Goal: Information Seeking & Learning: Learn about a topic

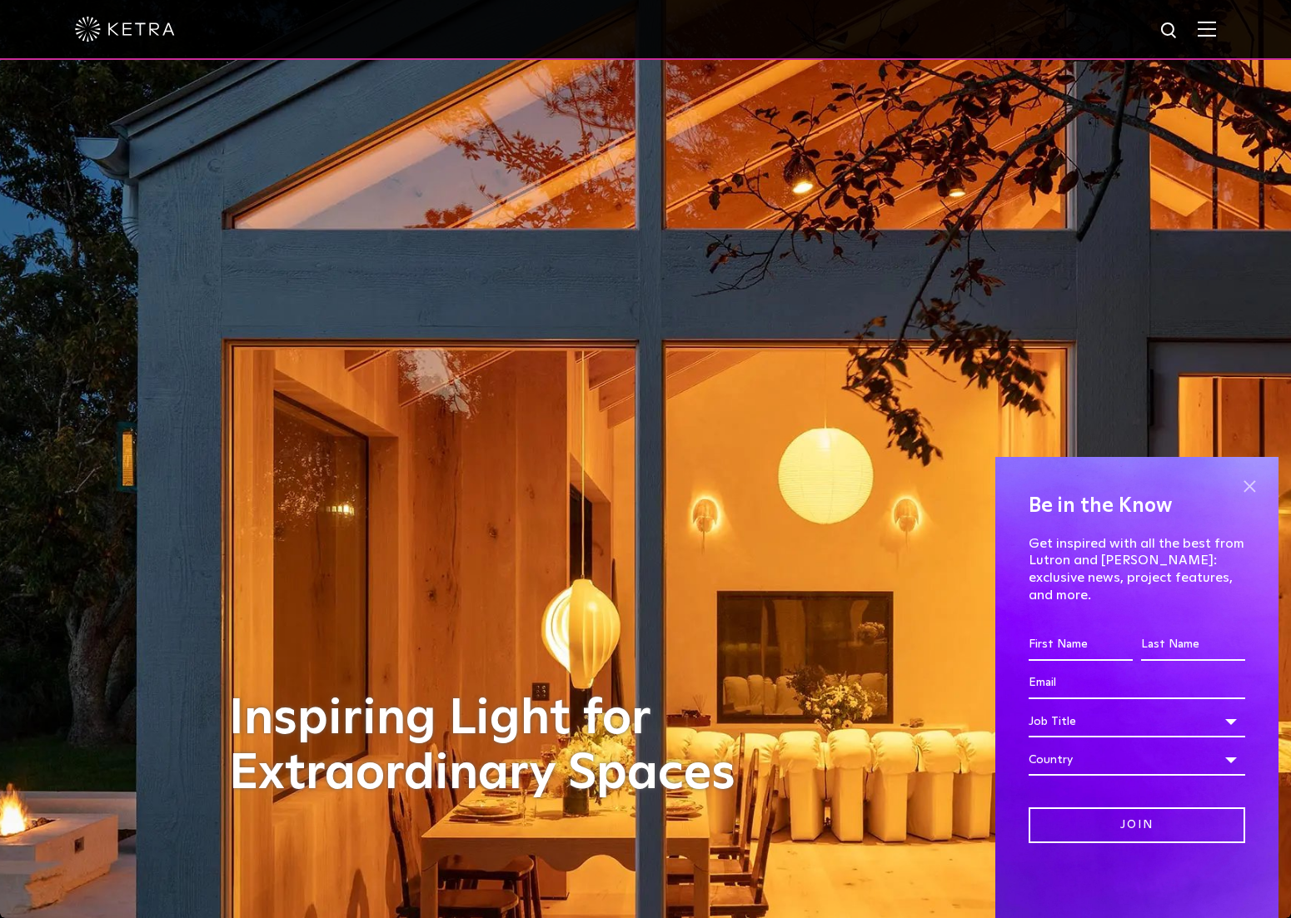
click at [1246, 498] on span at bounding box center [1248, 486] width 25 height 25
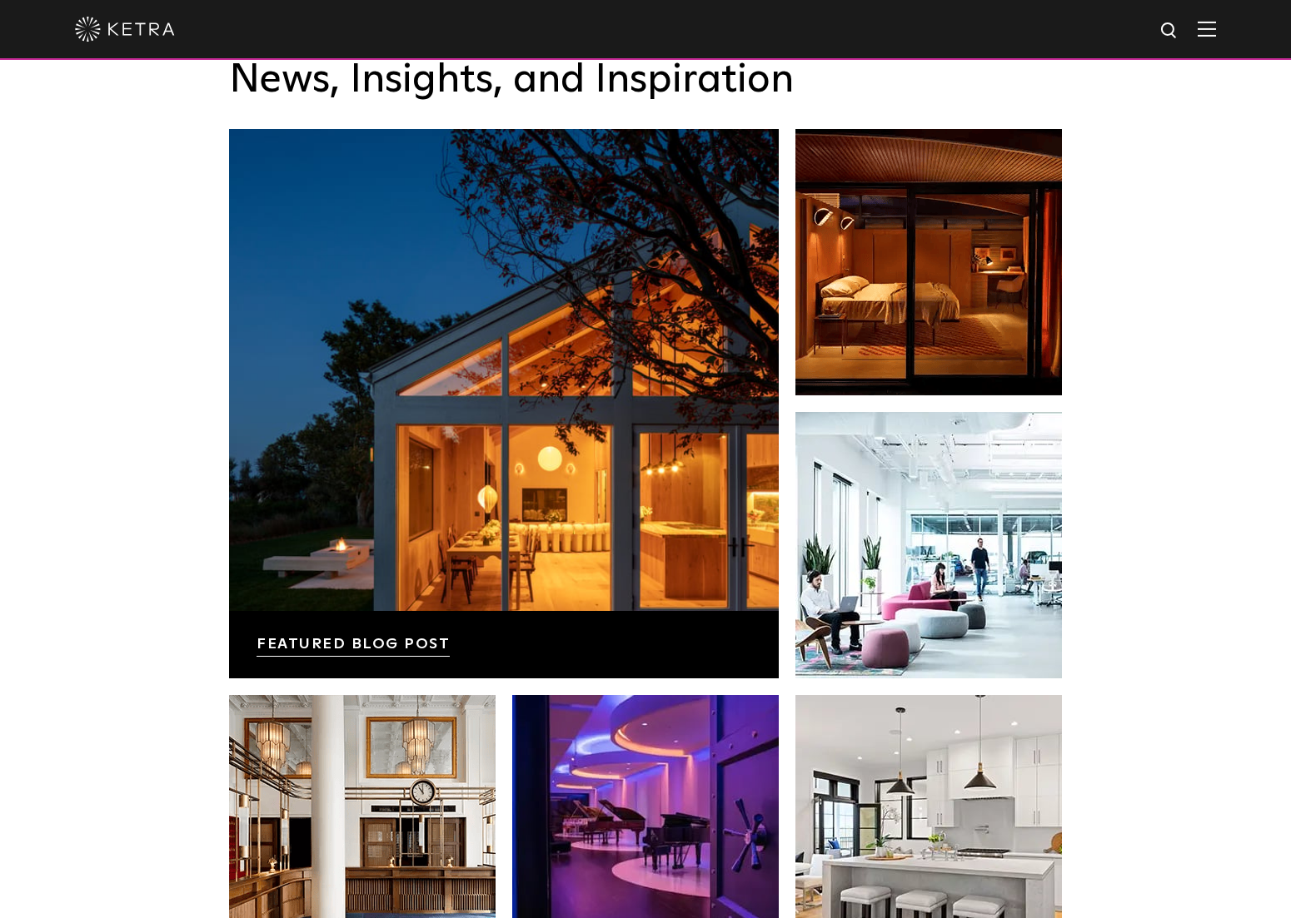
scroll to position [3289, 0]
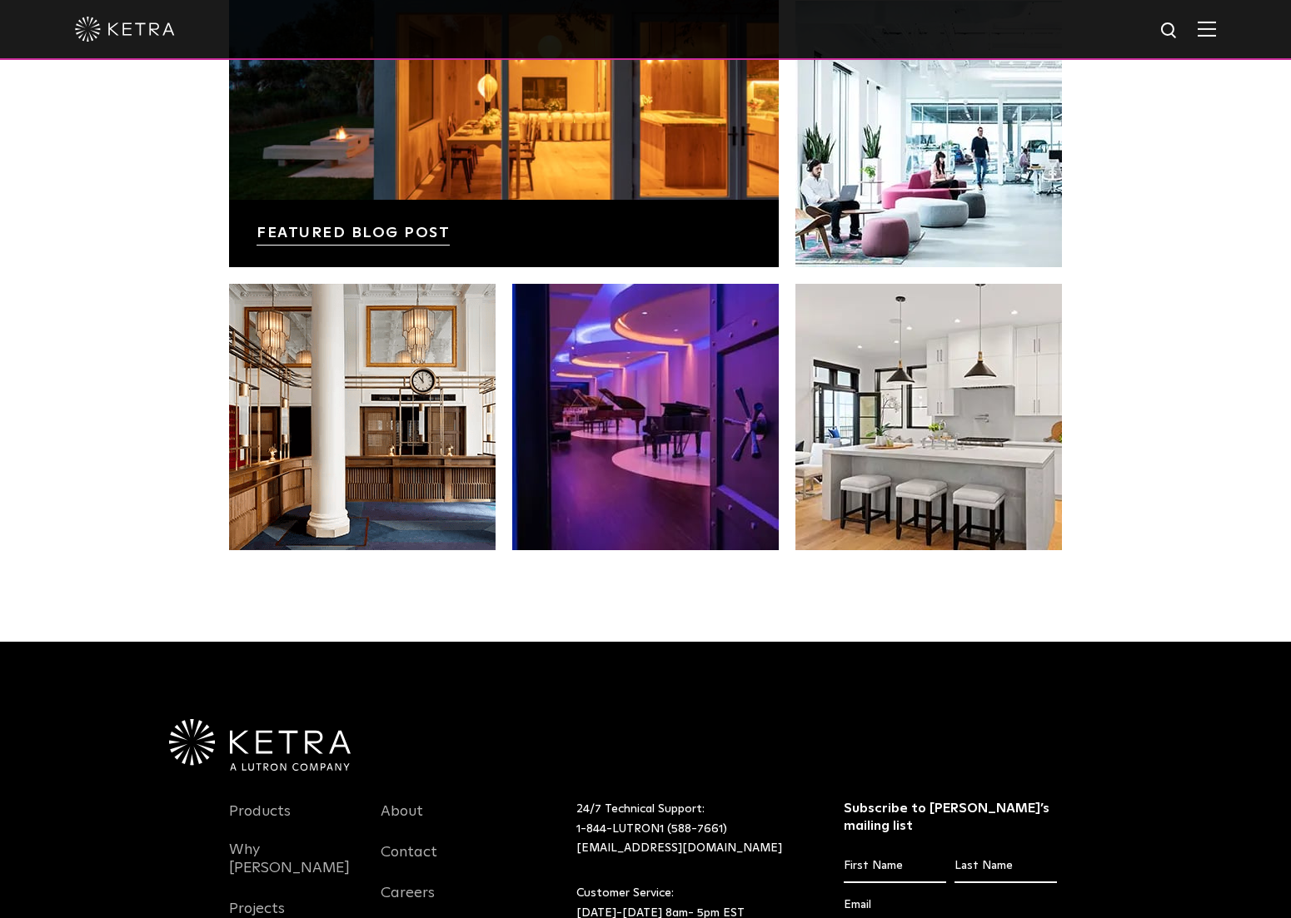
click at [1216, 25] on img at bounding box center [1206, 29] width 18 height 16
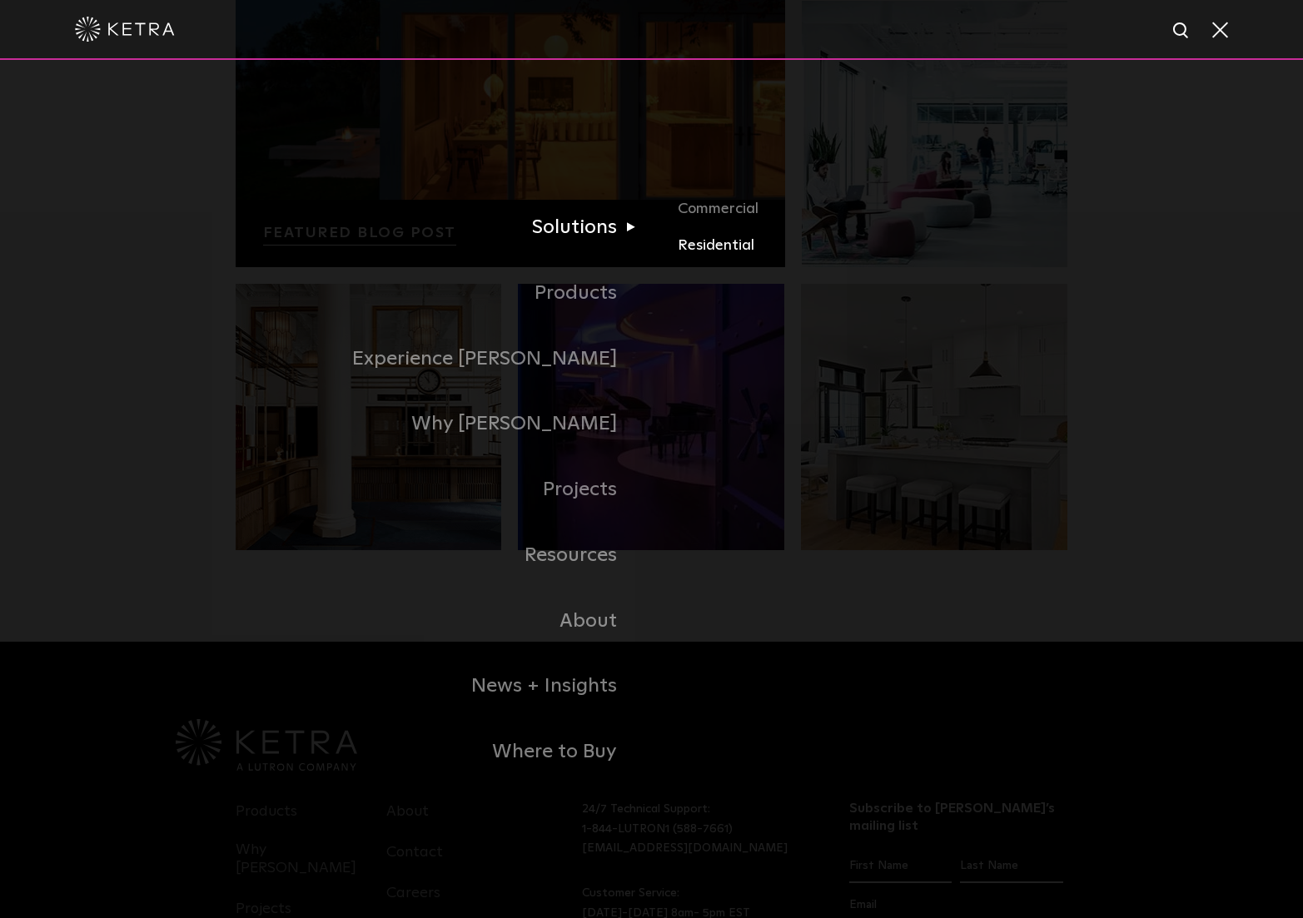
click at [697, 238] on link "Residential" at bounding box center [873, 246] width 390 height 24
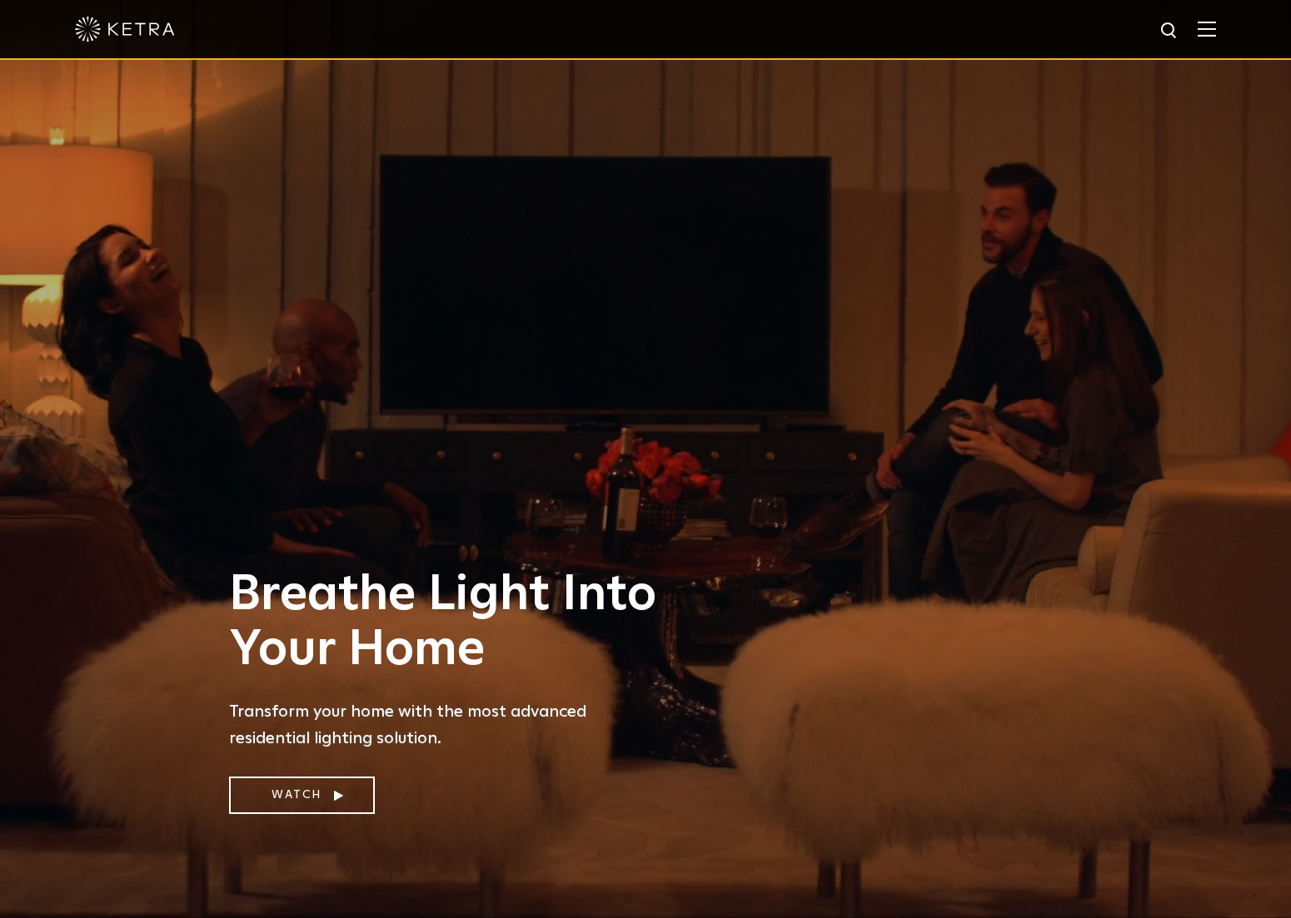
click at [146, 25] on img at bounding box center [125, 29] width 100 height 25
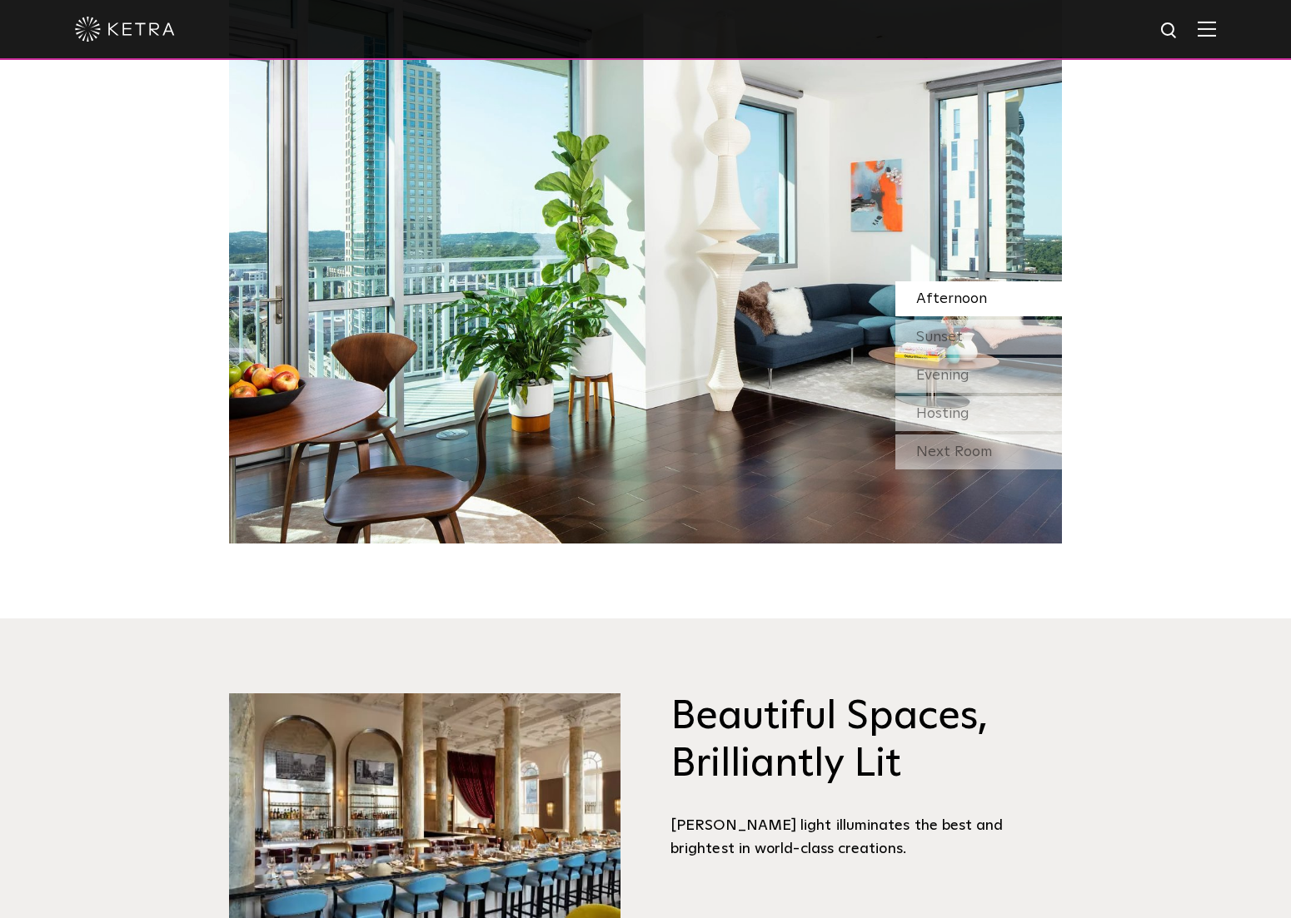
scroll to position [2236, 0]
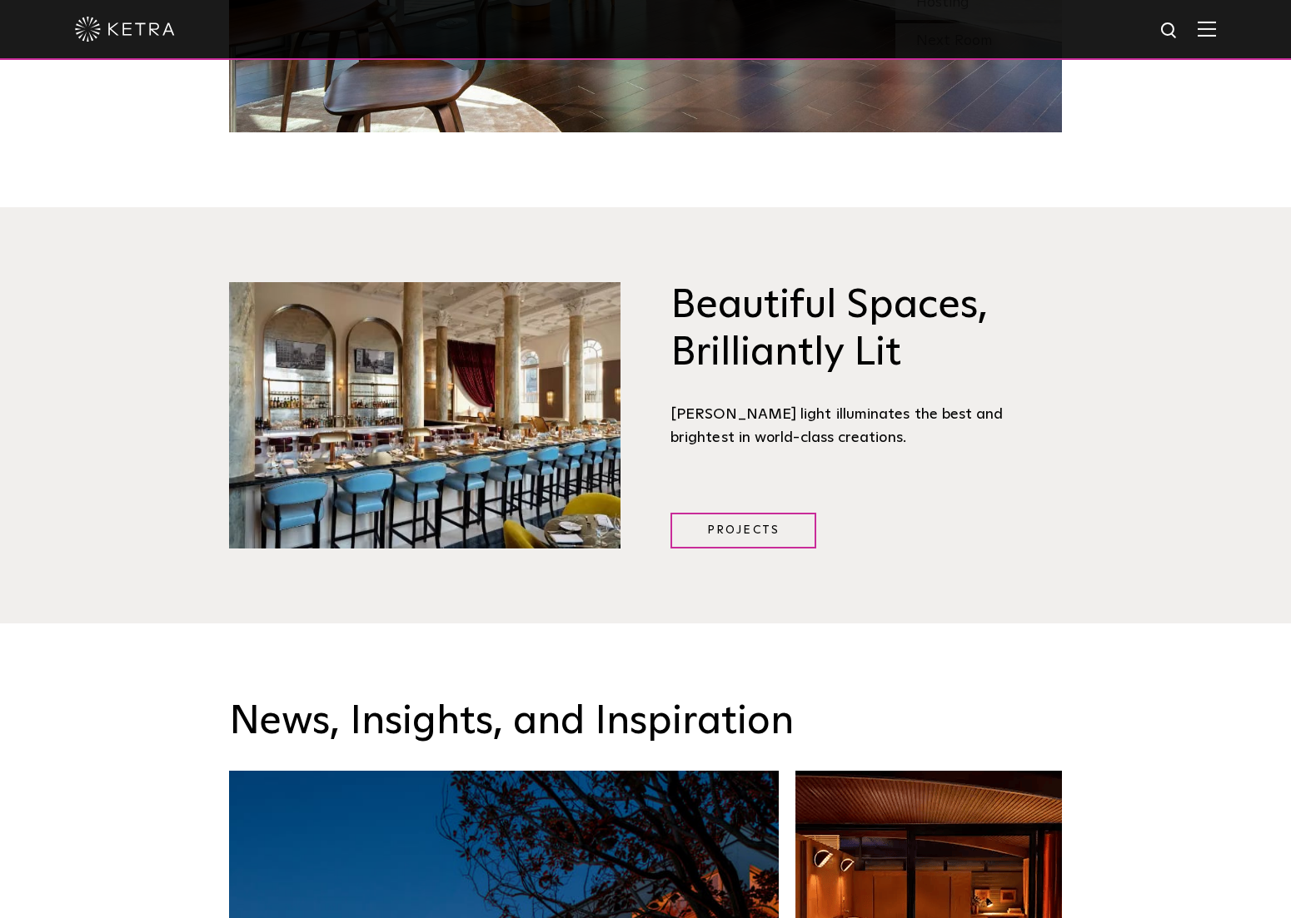
click at [1216, 27] on img at bounding box center [1206, 29] width 18 height 16
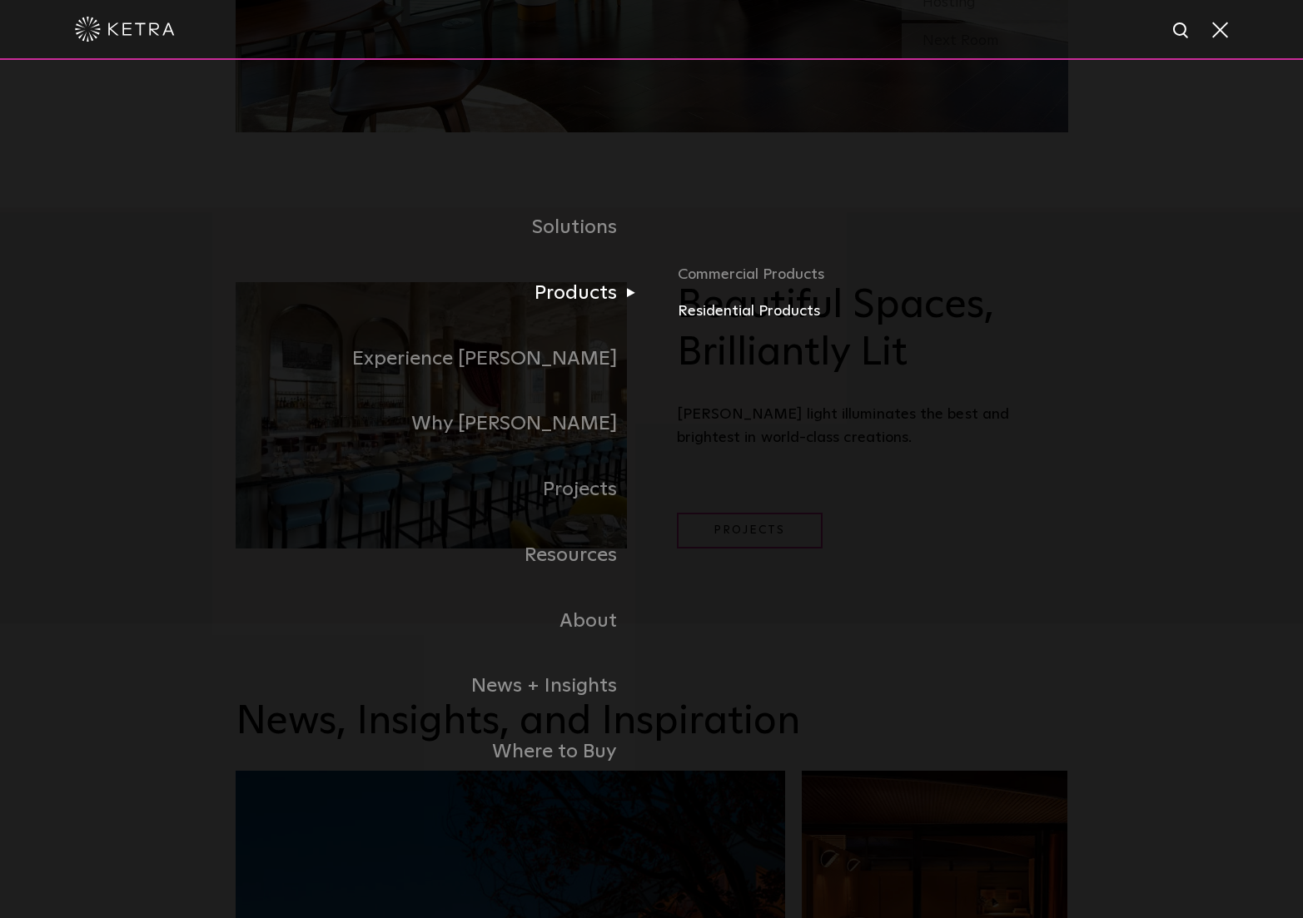
click at [698, 306] on link "Residential Products" at bounding box center [873, 312] width 390 height 24
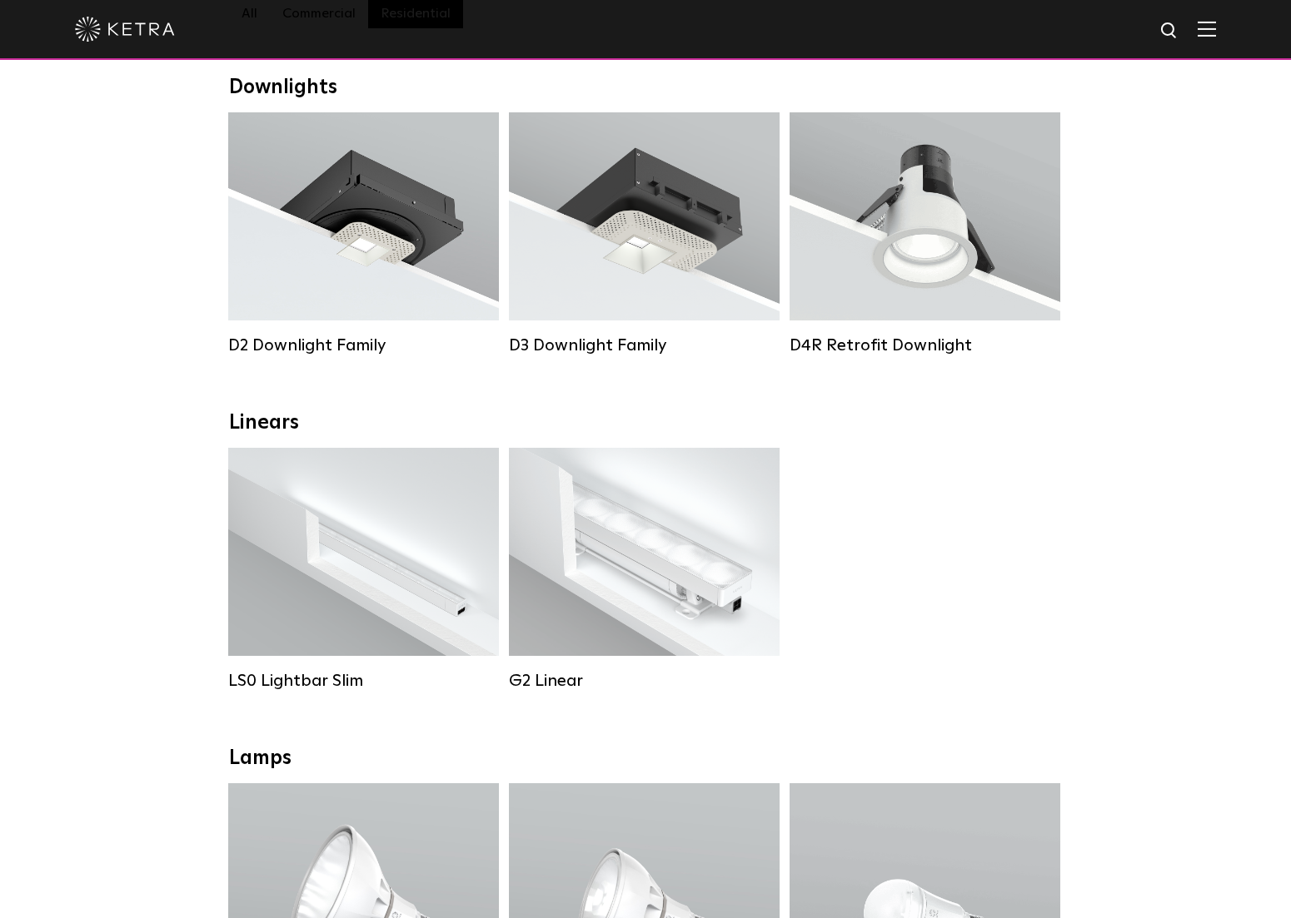
scroll to position [266, 0]
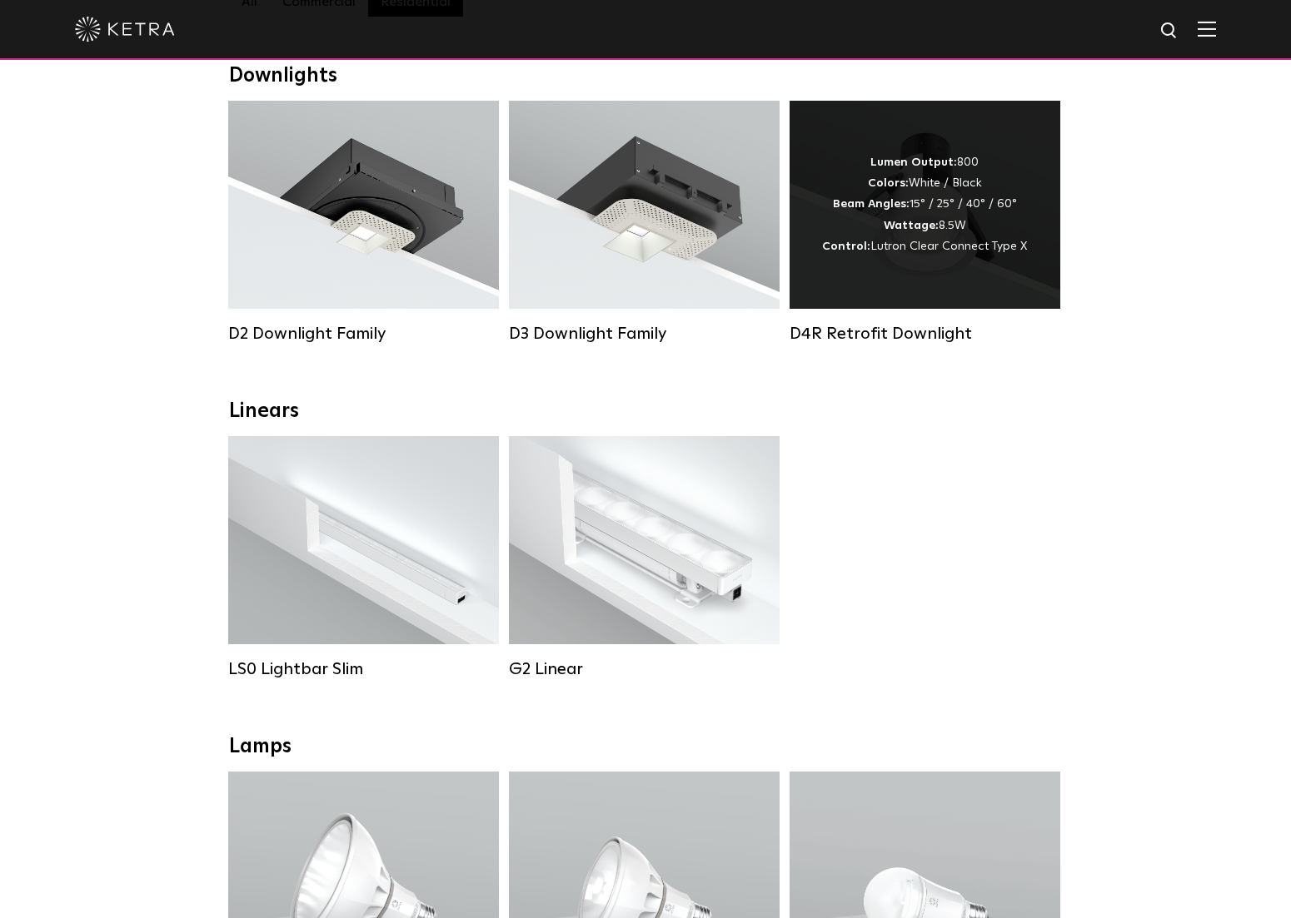
click at [981, 293] on div "Lumen Output: 800 Colors: White / Black Beam Angles: 15° / 25° / 40° / 60° Watt…" at bounding box center [924, 205] width 271 height 208
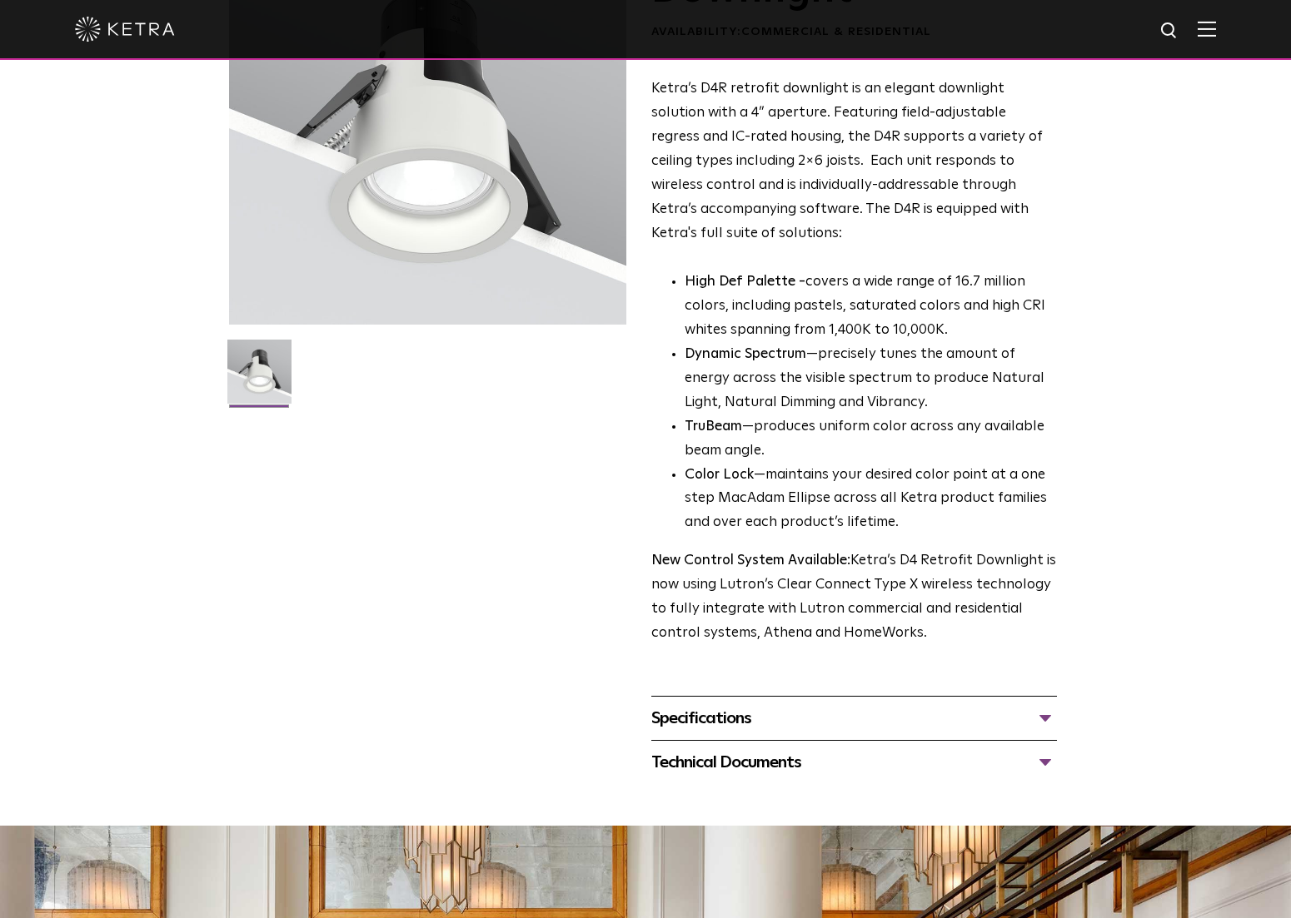
scroll to position [200, 0]
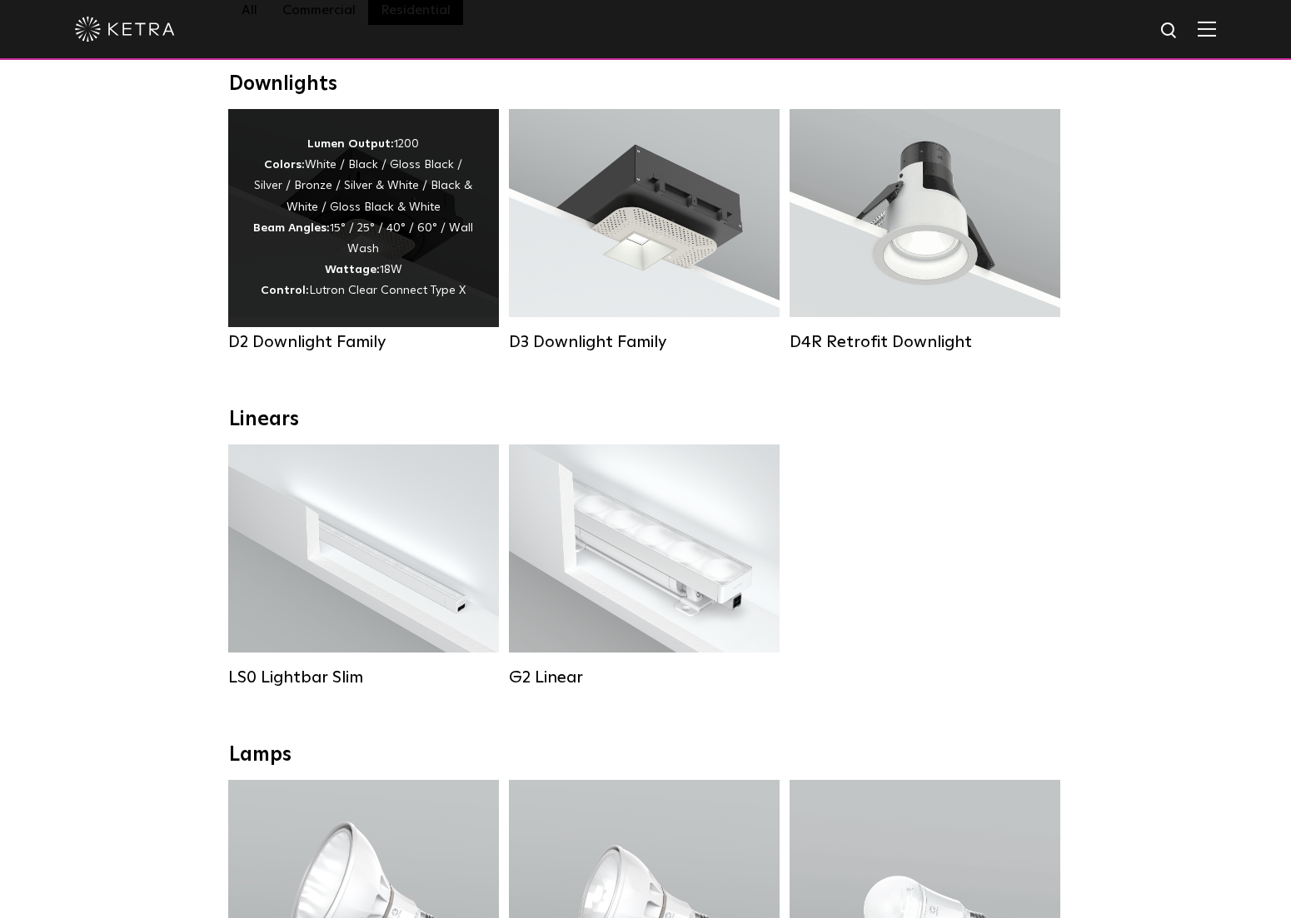
click at [248, 267] on div "Lumen Output: 1200 Colors: White / Black / Gloss Black / Silver / Bronze / Silv…" at bounding box center [363, 218] width 271 height 218
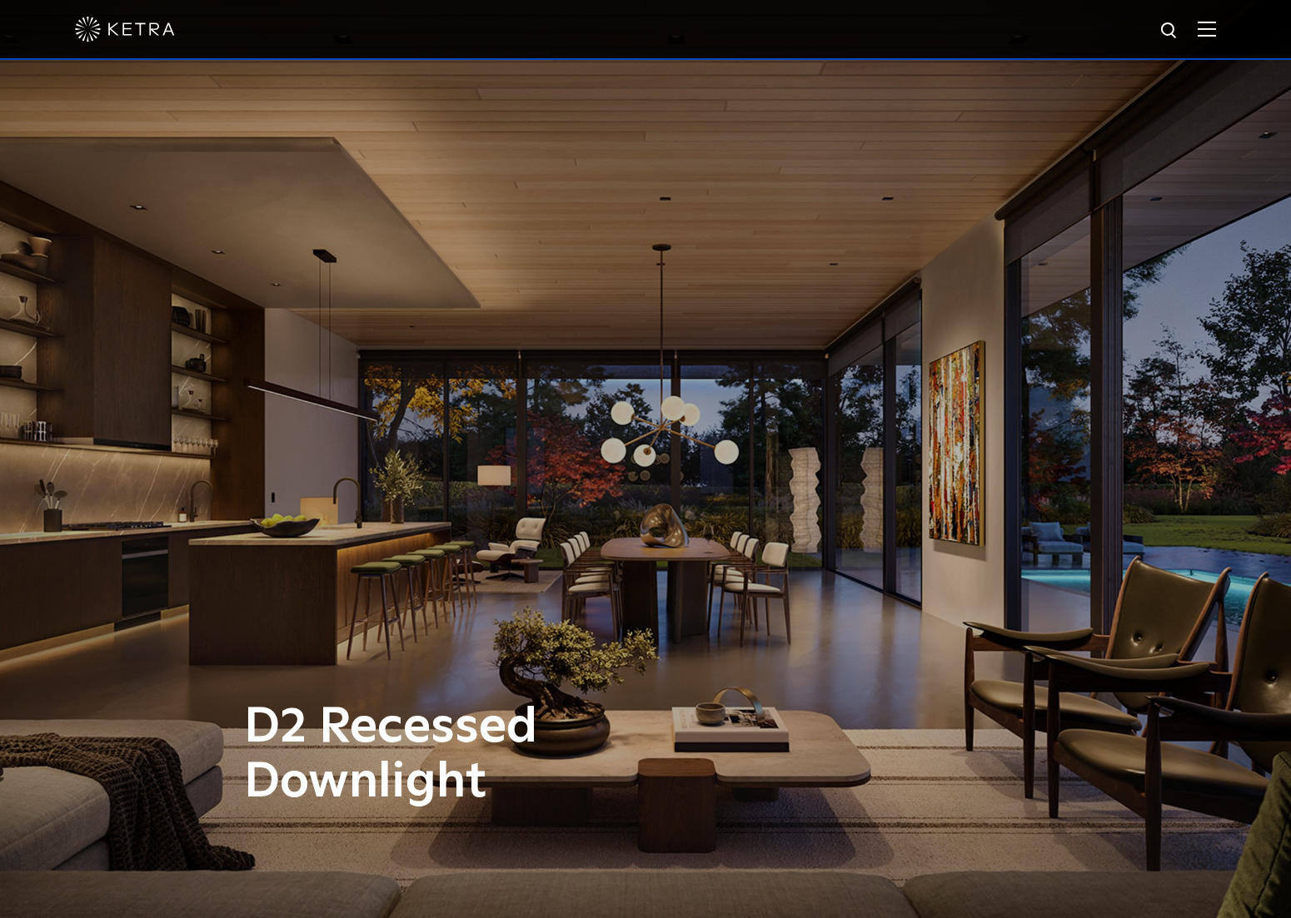
scroll to position [411, 0]
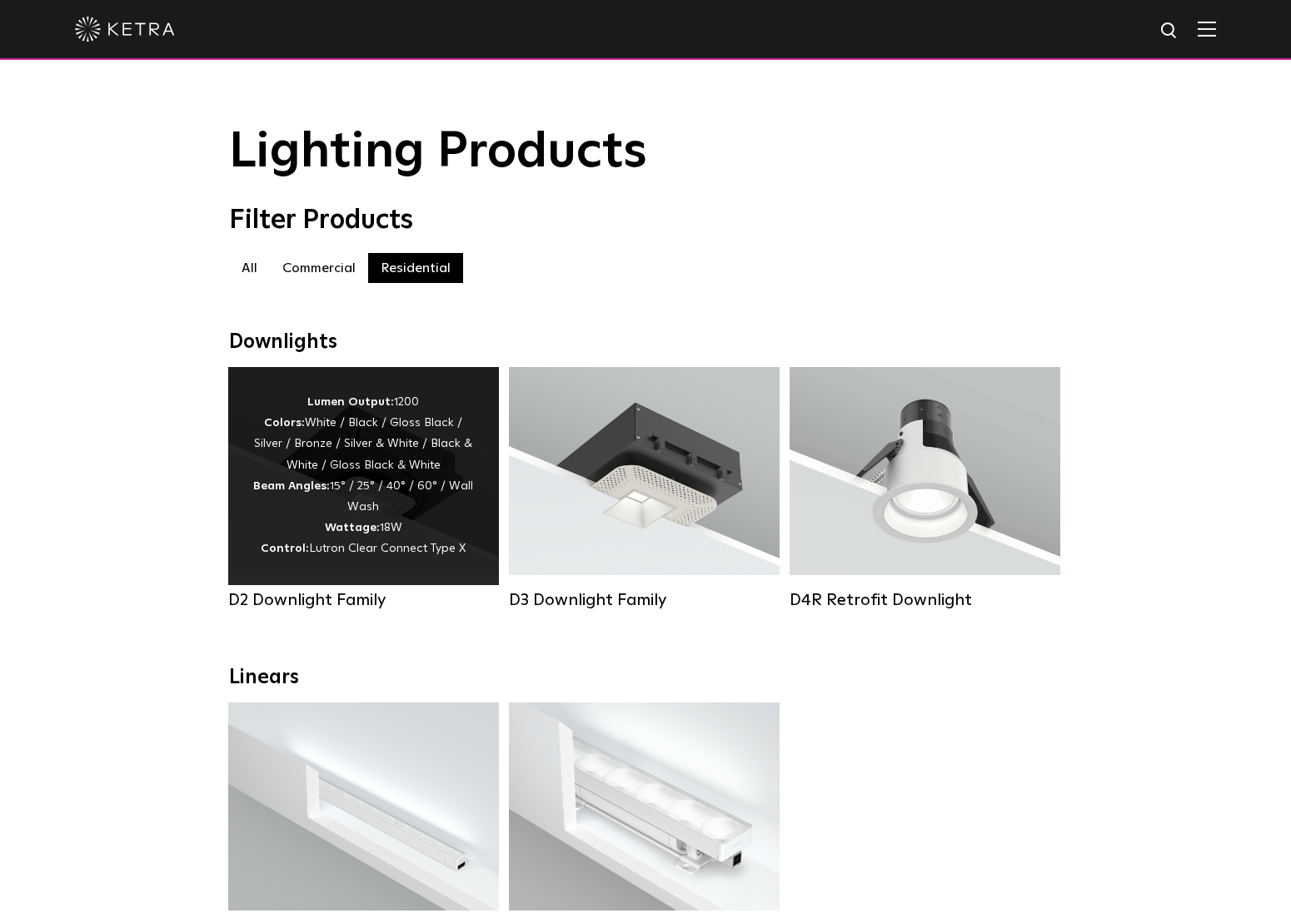
click at [296, 512] on div "Lumen Output: 1200 Colors: White / Black / Gloss Black / Silver / Bronze / Silv…" at bounding box center [363, 476] width 221 height 168
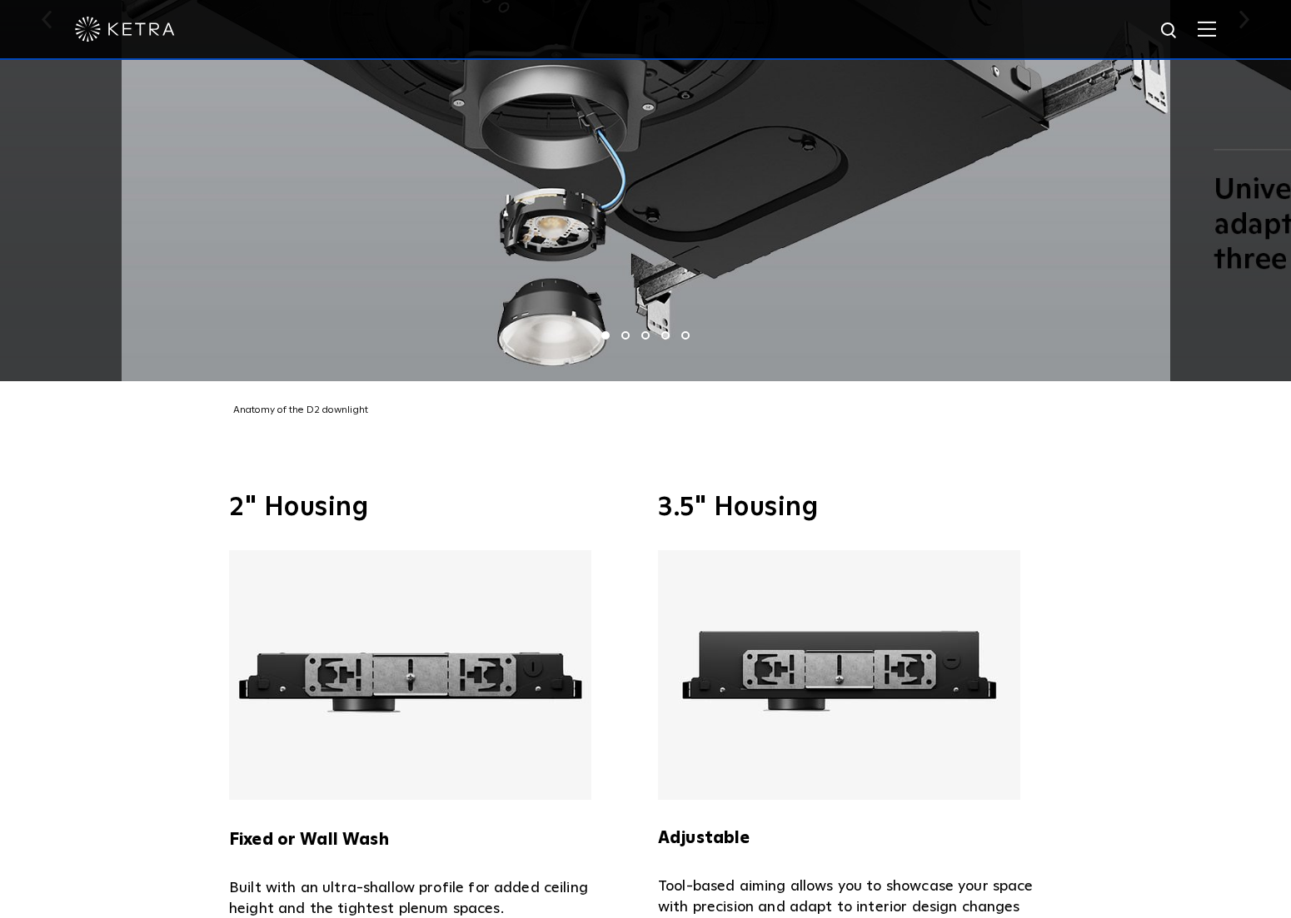
scroll to position [3289, 0]
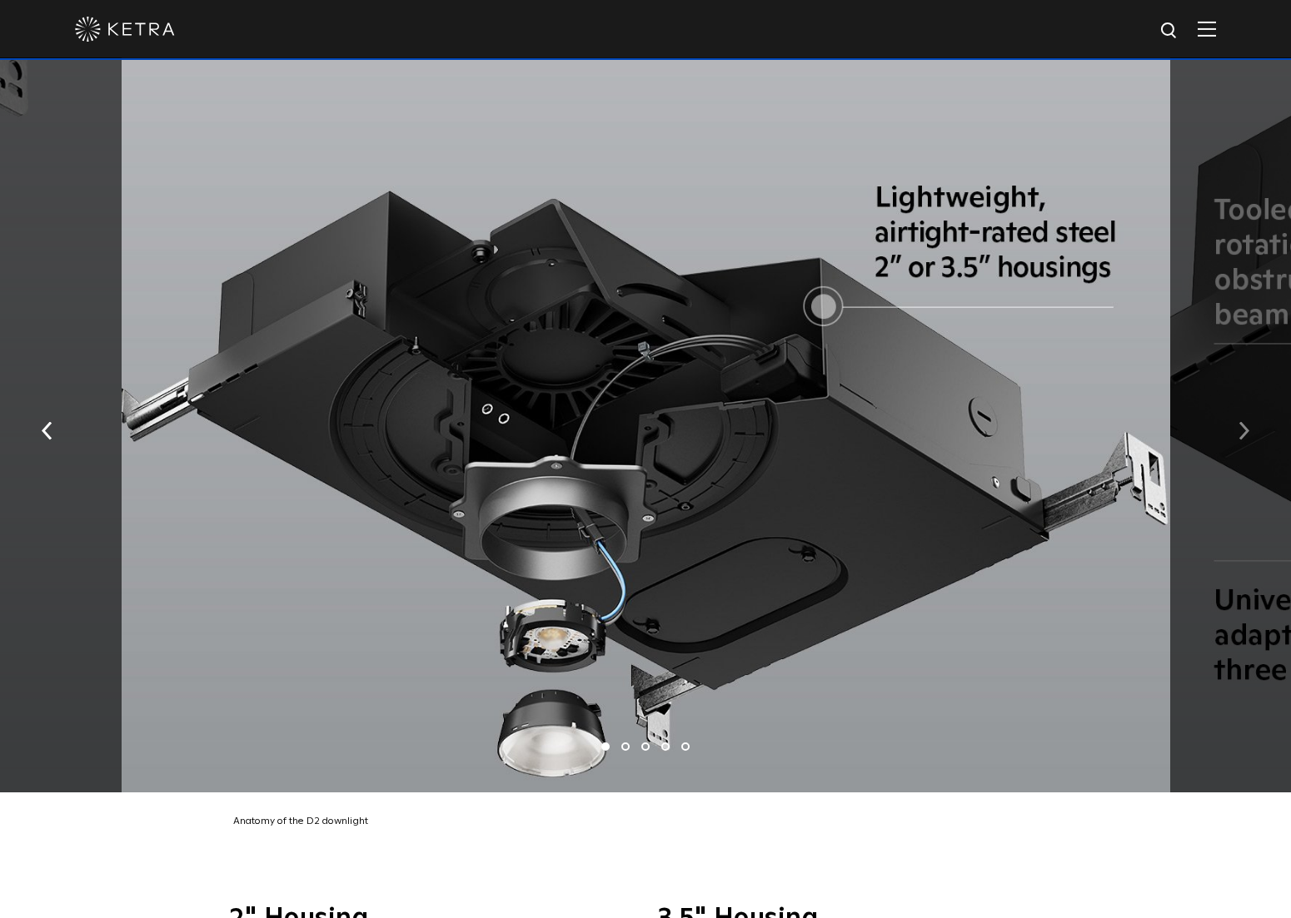
click at [1250, 408] on button "button" at bounding box center [1244, 428] width 36 height 57
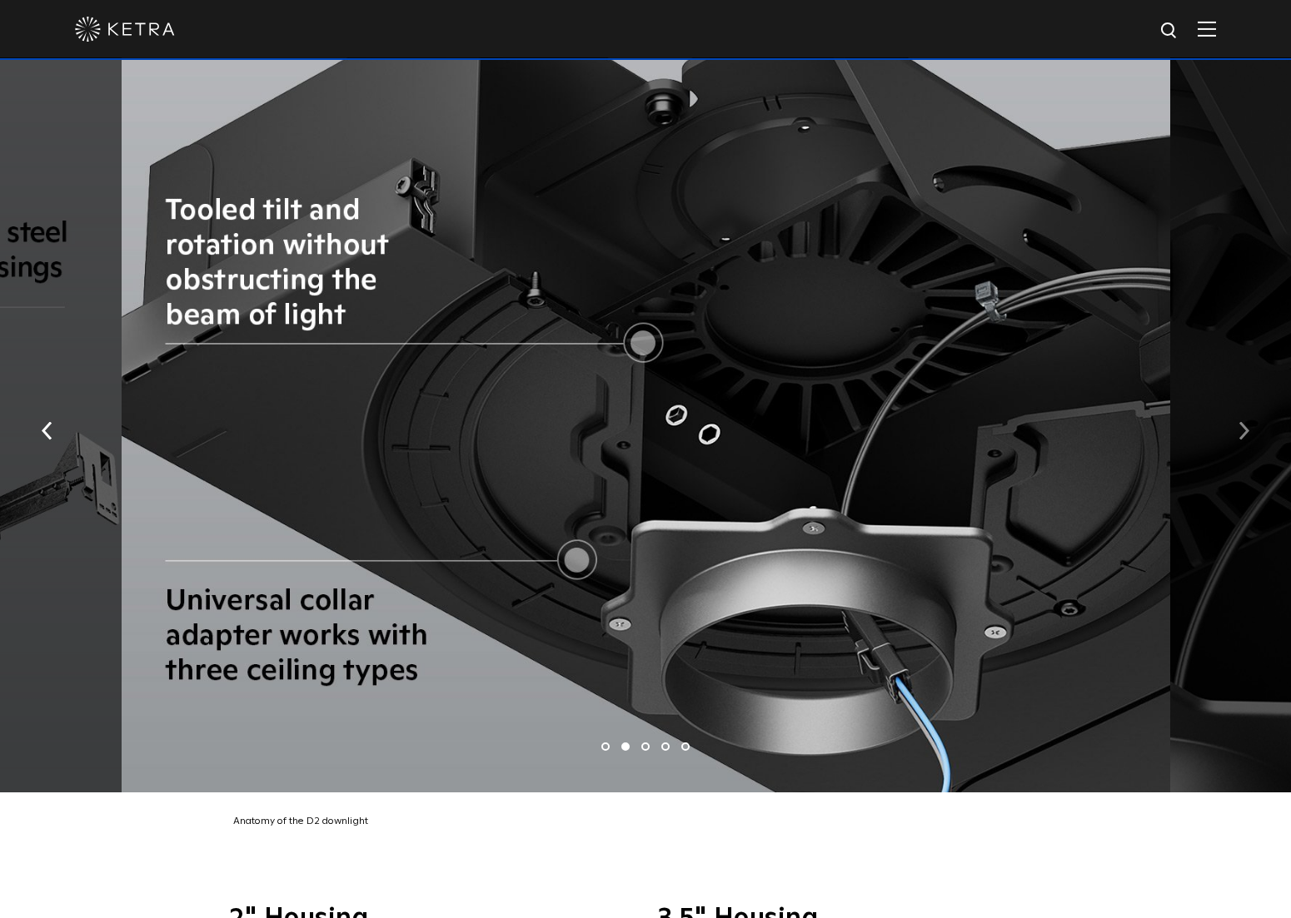
click at [1250, 408] on button "button" at bounding box center [1244, 428] width 36 height 57
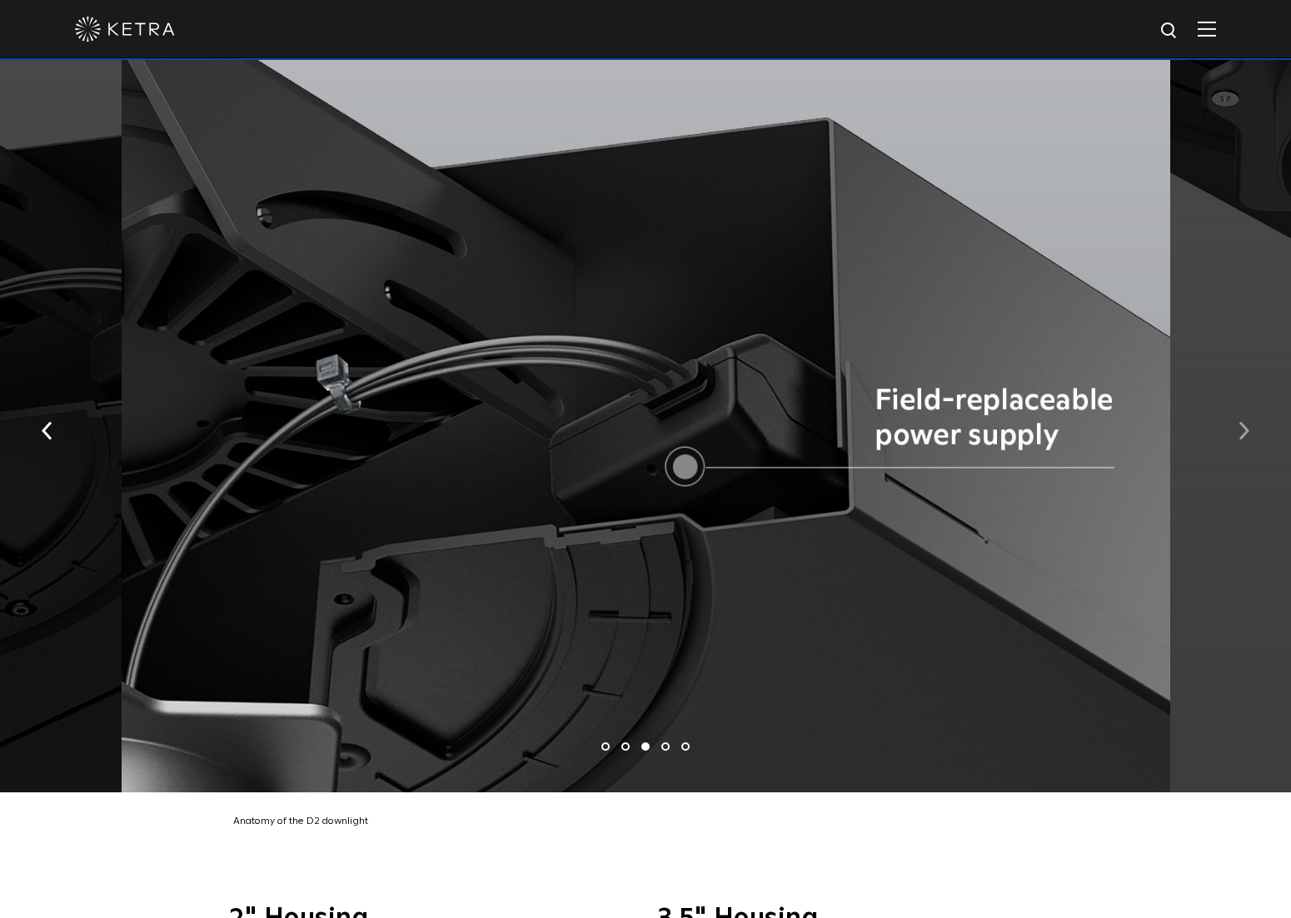
click at [1250, 408] on button "button" at bounding box center [1244, 428] width 36 height 57
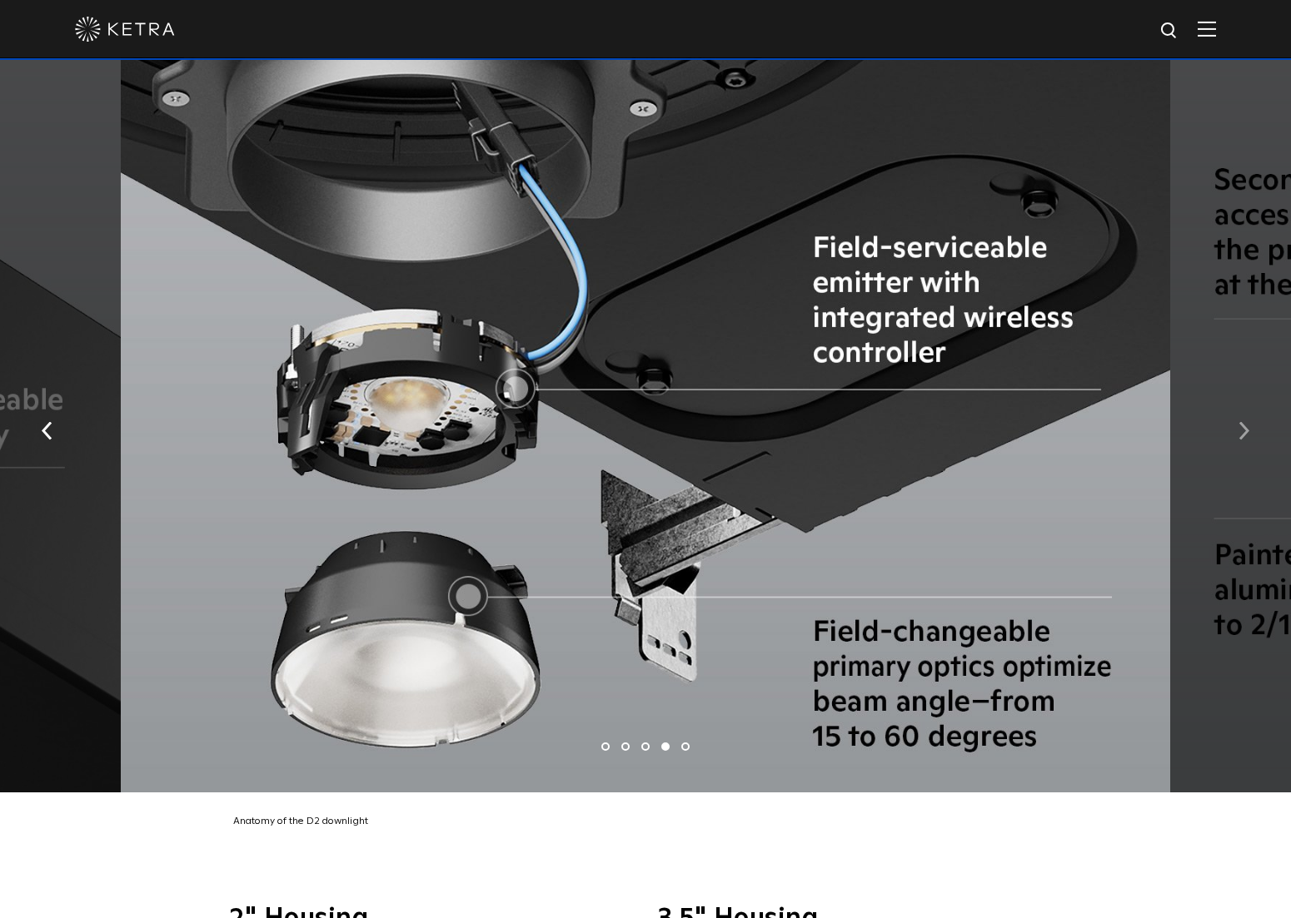
click at [1249, 408] on button "button" at bounding box center [1244, 428] width 36 height 57
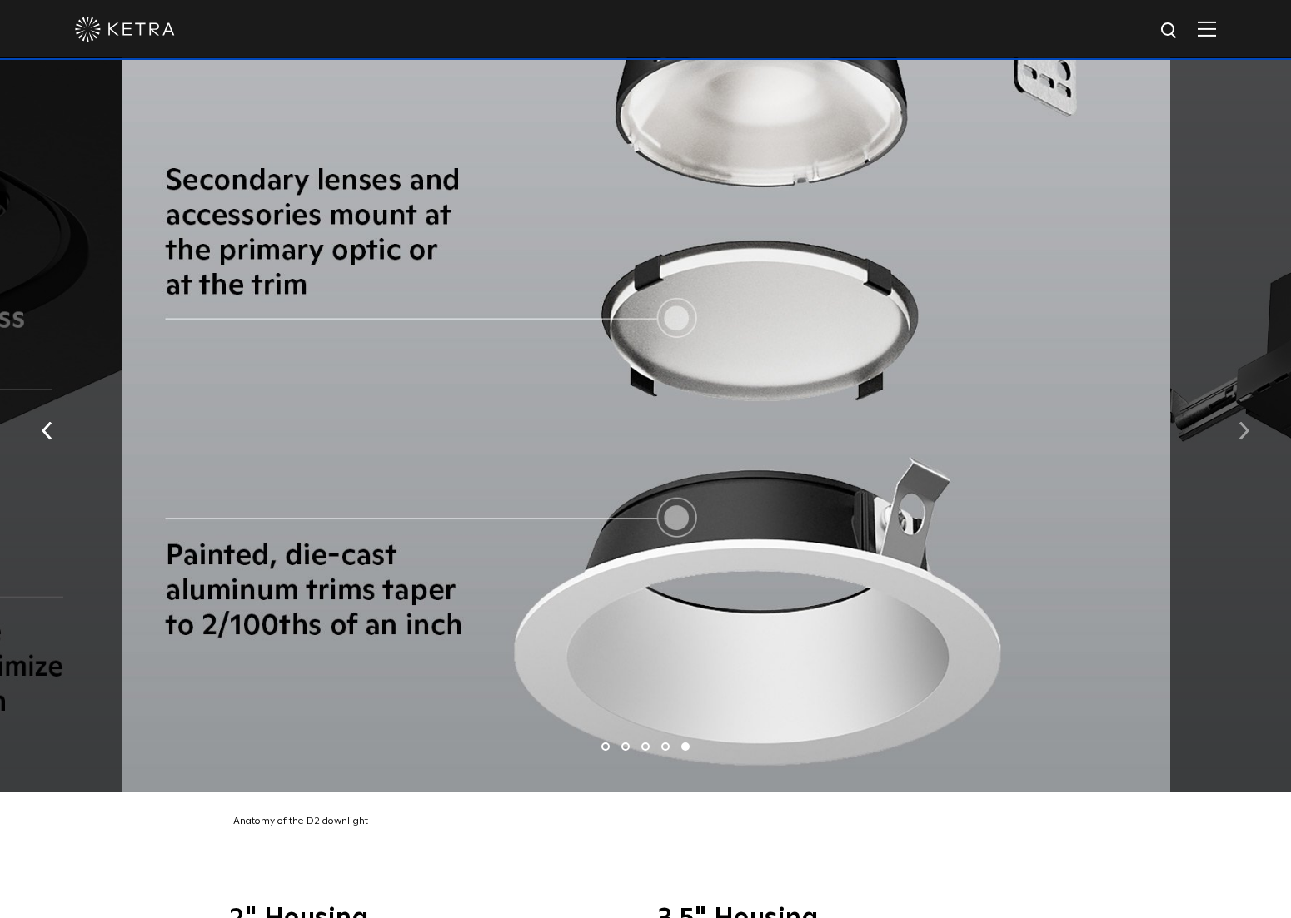
click at [1249, 408] on button "button" at bounding box center [1244, 428] width 36 height 57
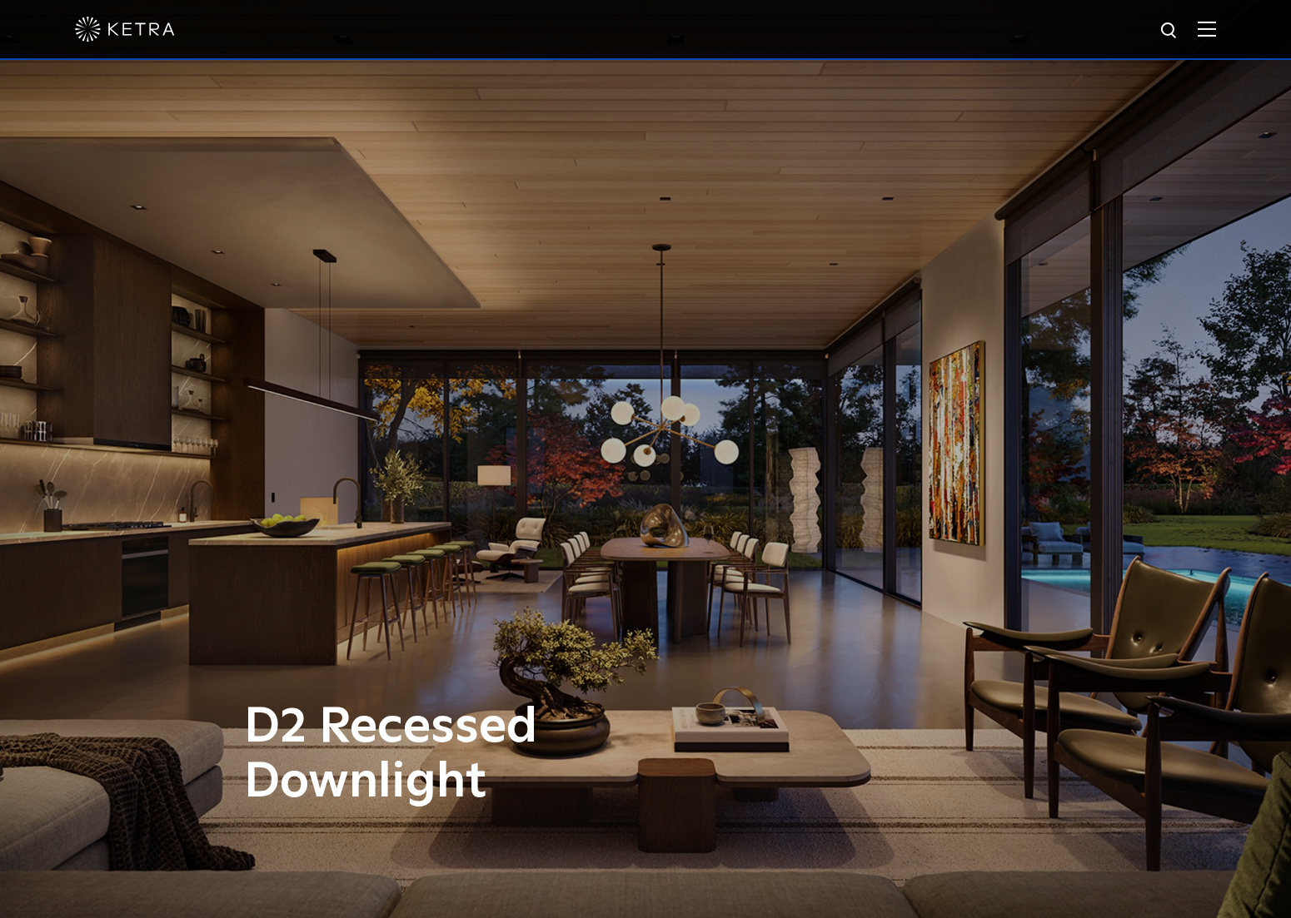
scroll to position [0, 0]
